Goal: Task Accomplishment & Management: Complete application form

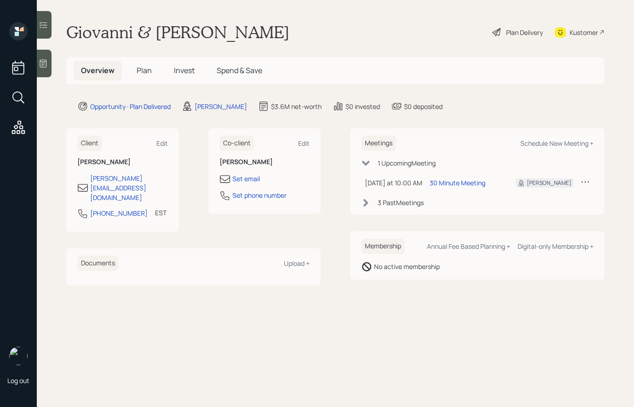
click at [515, 38] on div "Plan Delivery" at bounding box center [517, 32] width 52 height 20
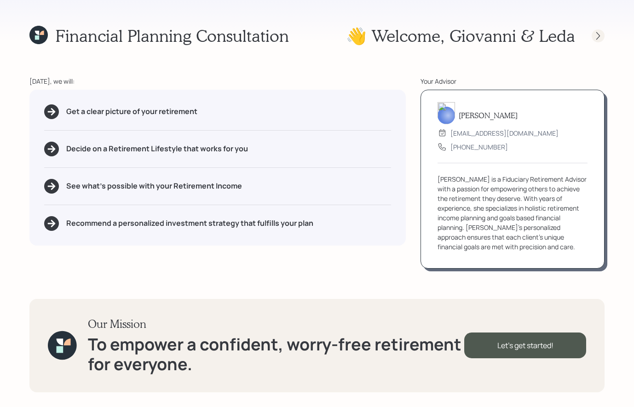
click at [598, 34] on icon at bounding box center [598, 36] width 4 height 8
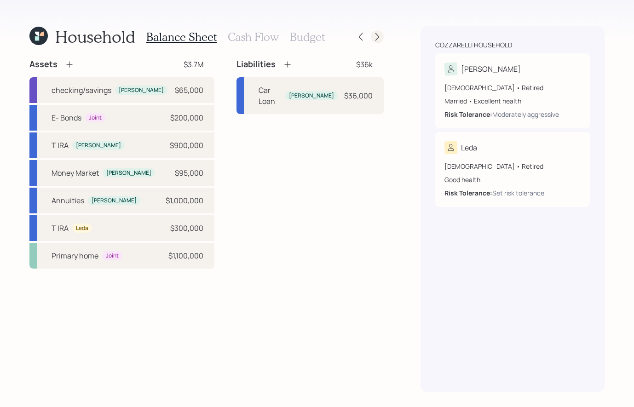
click at [377, 40] on icon at bounding box center [376, 36] width 9 height 9
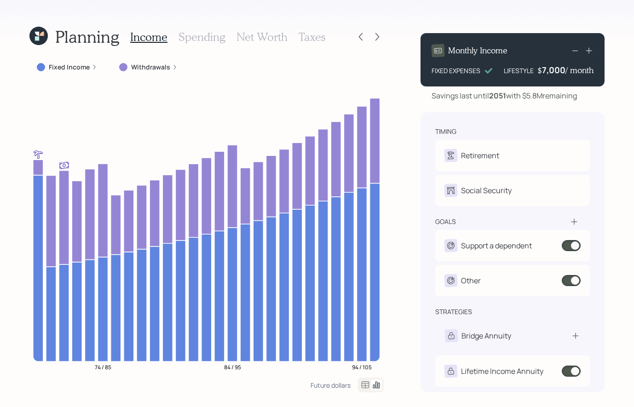
click at [376, 41] on icon at bounding box center [376, 36] width 9 height 9
